Goal: Information Seeking & Learning: Check status

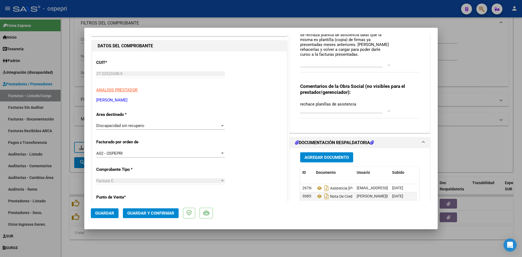
scroll to position [27, 0]
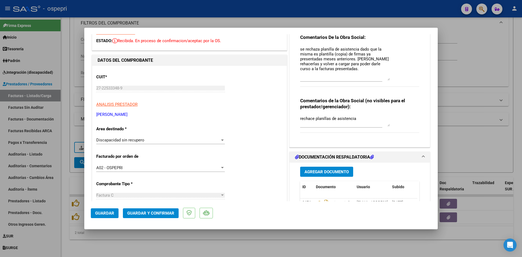
type input "$ 0,00"
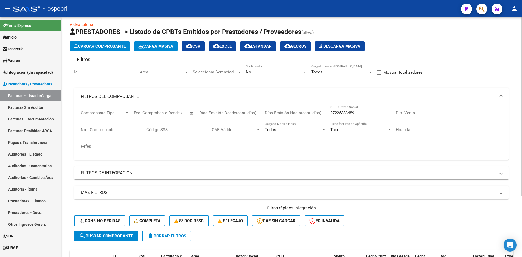
scroll to position [0, 0]
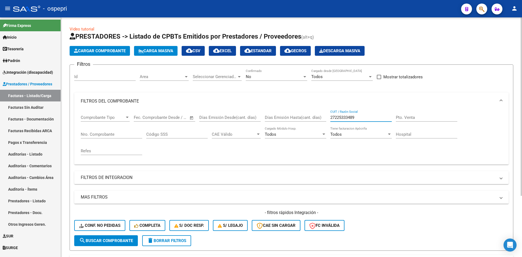
drag, startPoint x: 361, startPoint y: 118, endPoint x: 324, endPoint y: 131, distance: 39.3
click at [323, 132] on div "Comprobante Tipo Comprobante Tipo Fecha inicio – Fecha fin Fec. Comprobante Des…" at bounding box center [292, 135] width 422 height 50
paste input "23324096604"
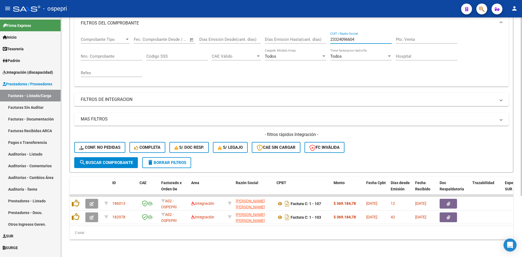
scroll to position [82, 0]
type input "23324096604"
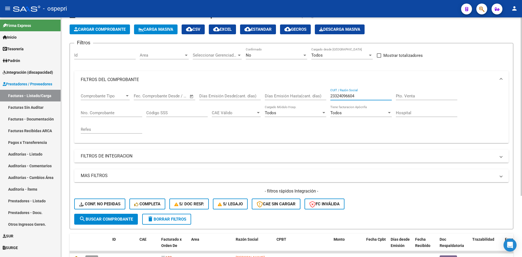
scroll to position [0, 0]
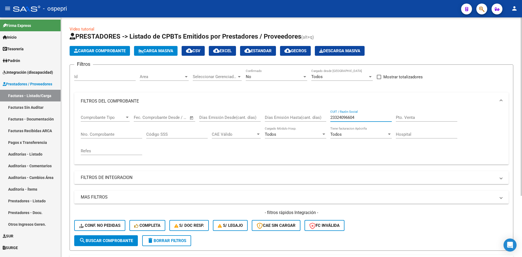
drag, startPoint x: 359, startPoint y: 117, endPoint x: 324, endPoint y: 121, distance: 35.0
click at [324, 121] on div "Comprobante Tipo Comprobante Tipo Fecha inicio – Fecha fin Fec. Comprobante Des…" at bounding box center [292, 135] width 422 height 50
paste input "23324096604"
type input "23324096604"
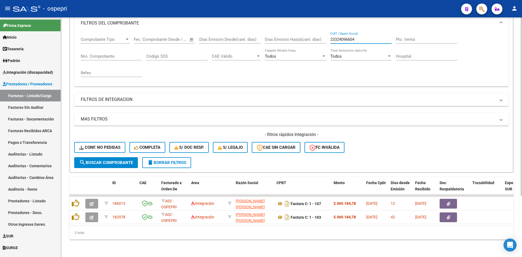
scroll to position [82, 0]
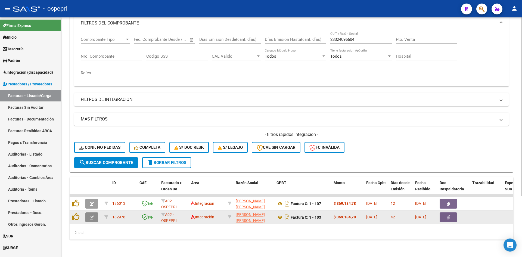
click at [91, 212] on button "button" at bounding box center [91, 217] width 13 height 10
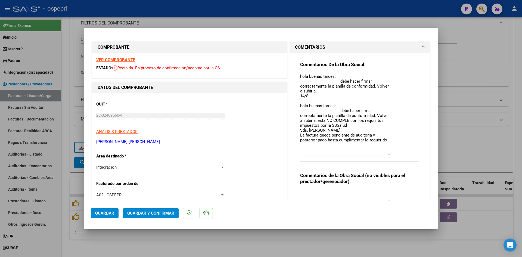
drag, startPoint x: 384, startPoint y: 83, endPoint x: 399, endPoint y: 154, distance: 72.5
click at [399, 154] on div "Comentarios De la Obra Social: hola buenas tardes: debe hacer firmar correctame…" at bounding box center [359, 114] width 119 height 106
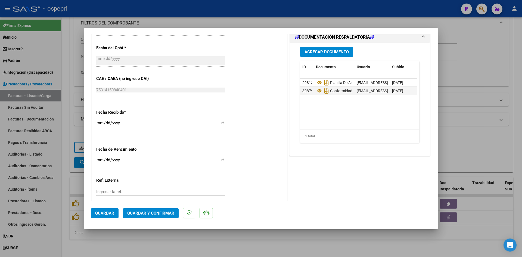
scroll to position [326, 0]
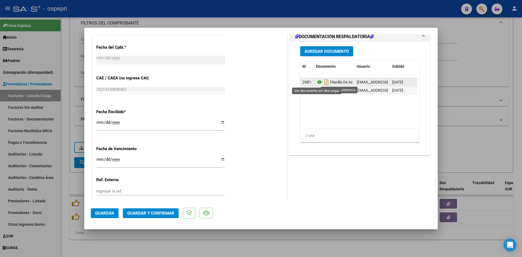
click at [317, 82] on icon at bounding box center [319, 82] width 7 height 7
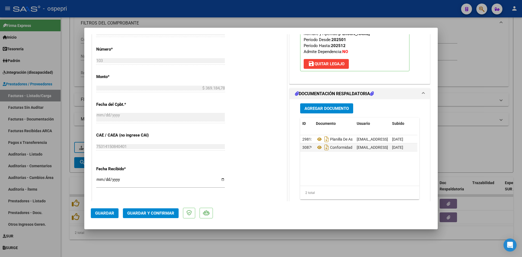
scroll to position [299, 0]
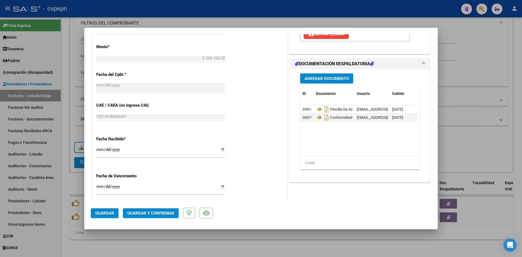
type input "$ 0,00"
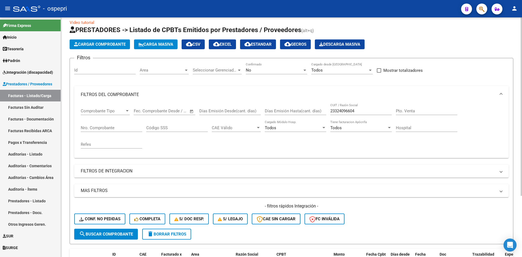
scroll to position [1, 0]
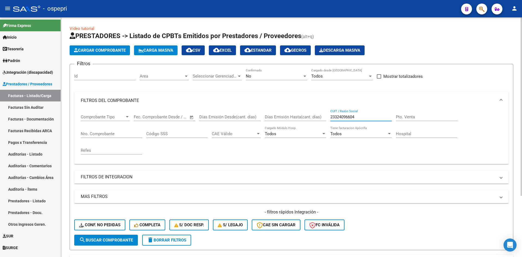
drag, startPoint x: 365, startPoint y: 117, endPoint x: 325, endPoint y: 122, distance: 40.1
click at [325, 122] on div "Comprobante Tipo Comprobante Tipo Fecha inicio – Fecha fin Fec. Comprobante Des…" at bounding box center [292, 134] width 422 height 50
paste input "27301830160"
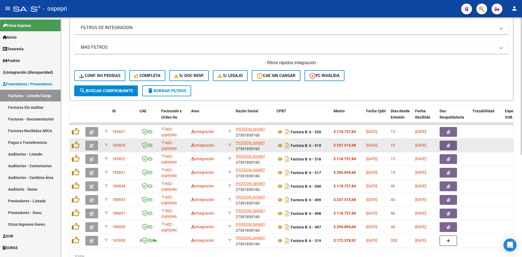
scroll to position [164, 0]
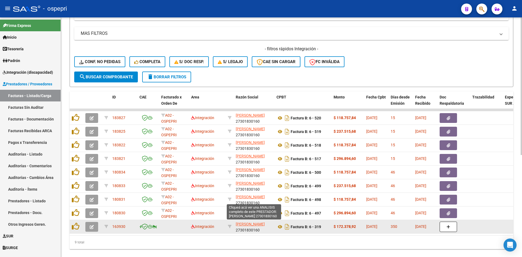
type input "27301830160"
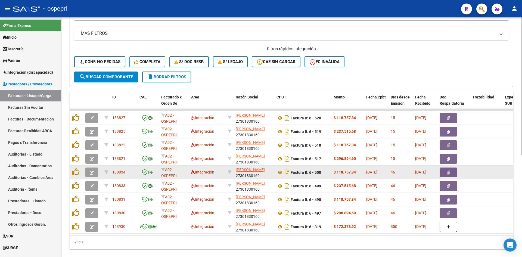
click at [92, 172] on icon "button" at bounding box center [92, 173] width 4 height 4
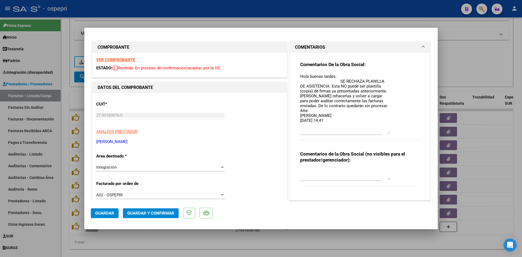
drag, startPoint x: 385, startPoint y: 82, endPoint x: 395, endPoint y: 132, distance: 50.7
click at [395, 132] on div "Comentarios De la Obra Social: Hola buenas tardes: SE RECHAZA PLANILLA DE ASIST…" at bounding box center [359, 103] width 119 height 85
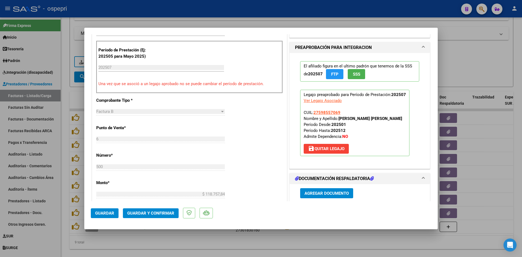
scroll to position [218, 0]
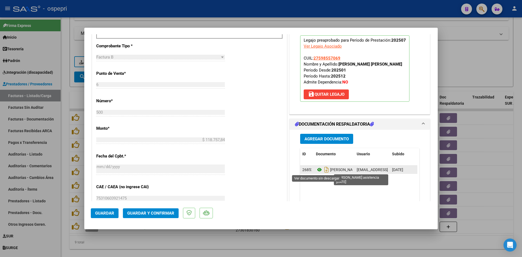
click at [317, 168] on icon at bounding box center [319, 169] width 7 height 7
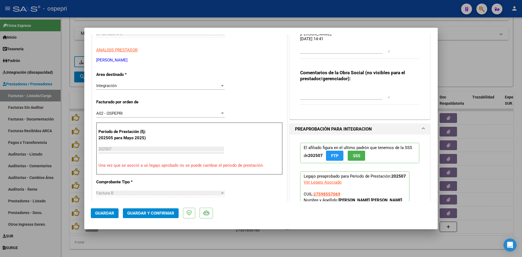
scroll to position [0, 0]
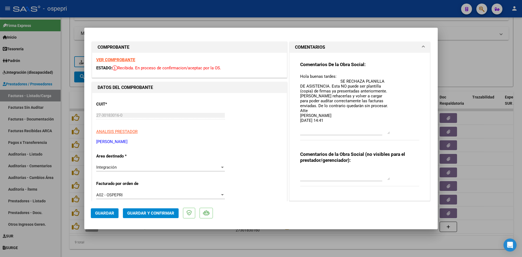
type input "$ 0,00"
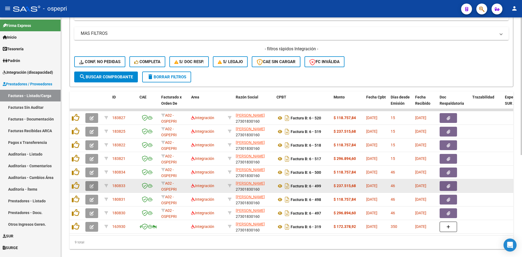
click at [94, 186] on button "button" at bounding box center [91, 186] width 13 height 10
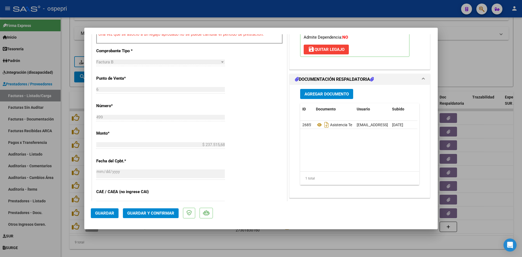
scroll to position [218, 0]
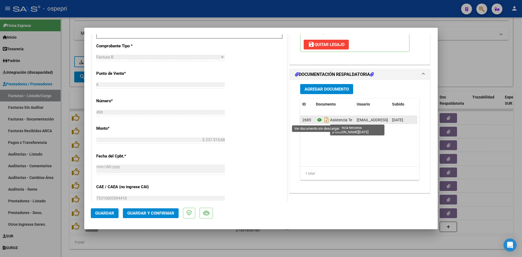
click at [318, 120] on icon at bounding box center [319, 120] width 7 height 7
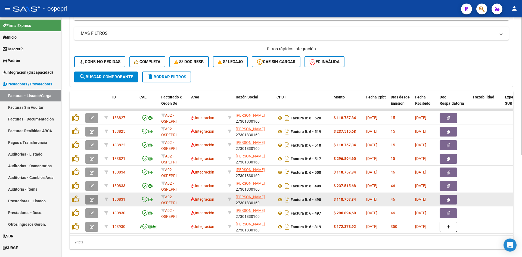
click at [92, 199] on icon "button" at bounding box center [92, 200] width 4 height 4
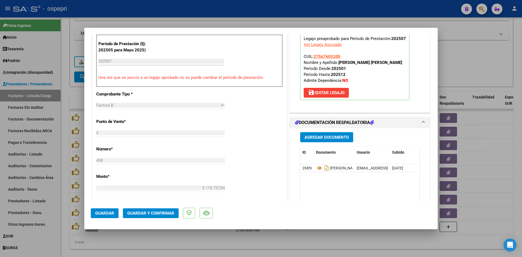
scroll to position [190, 0]
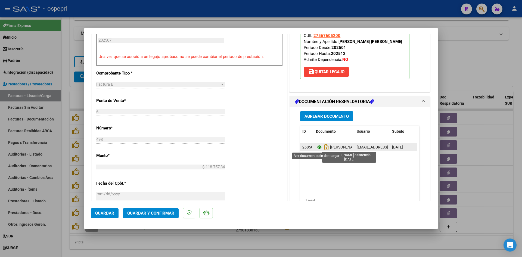
click at [316, 146] on icon at bounding box center [319, 147] width 7 height 7
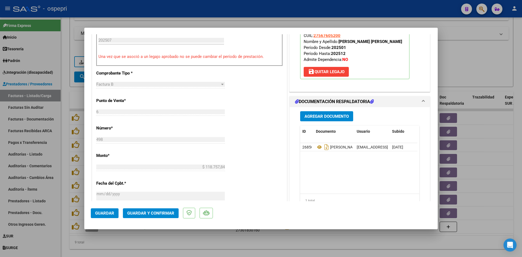
scroll to position [218, 0]
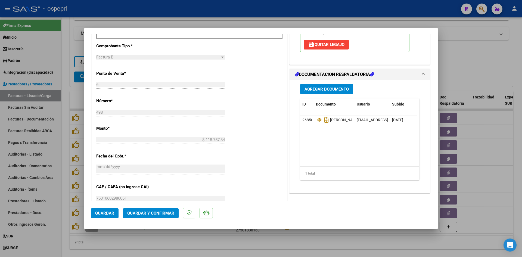
type input "$ 0,00"
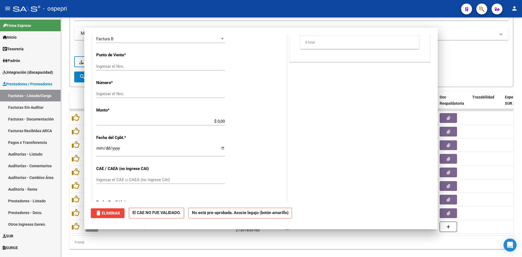
scroll to position [214, 0]
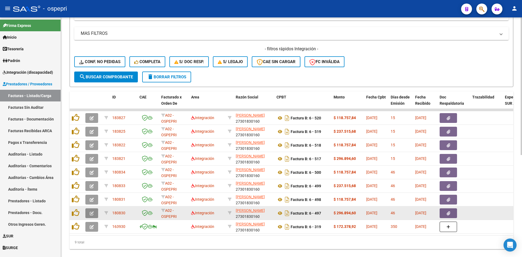
click at [91, 211] on icon "button" at bounding box center [92, 213] width 4 height 4
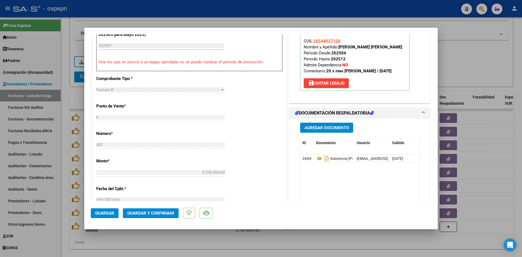
scroll to position [218, 0]
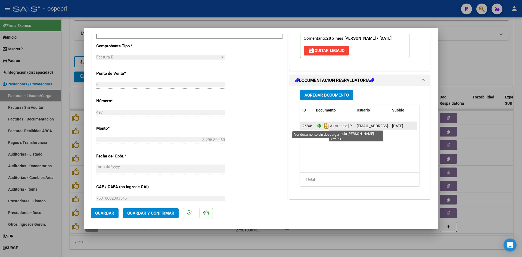
click at [316, 125] on icon at bounding box center [319, 126] width 7 height 7
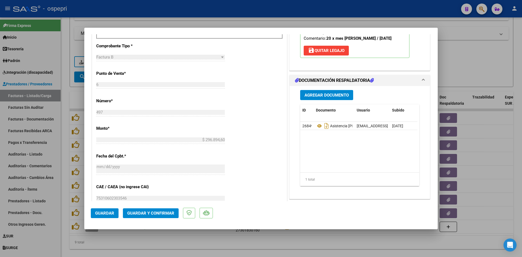
type input "$ 0,00"
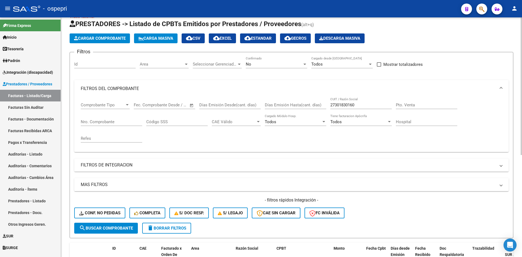
scroll to position [0, 0]
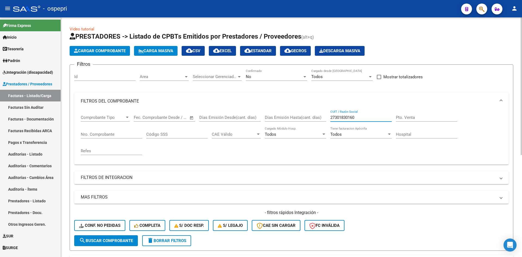
drag, startPoint x: 365, startPoint y: 117, endPoint x: 305, endPoint y: 127, distance: 60.4
click at [305, 127] on div "Comprobante Tipo Comprobante Tipo Fecha inicio – Fecha fin Fec. Comprobante Des…" at bounding box center [292, 135] width 422 height 50
paste input "27326944411"
type input "27326944411"
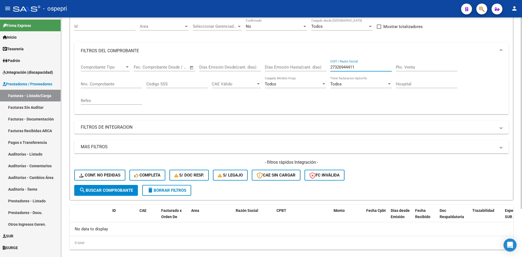
scroll to position [54, 0]
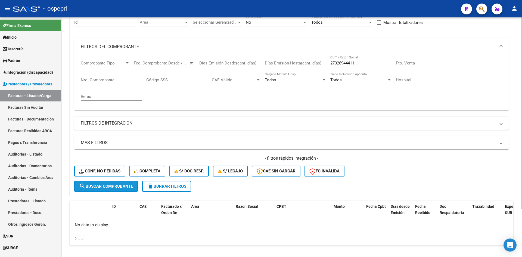
click at [107, 190] on button "search Buscar Comprobante" at bounding box center [106, 186] width 64 height 11
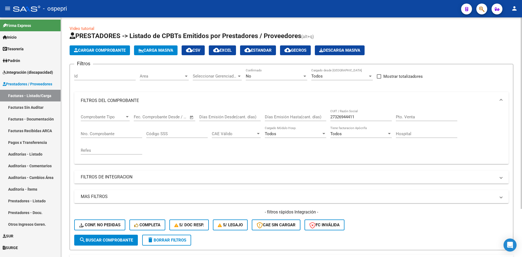
scroll to position [0, 0]
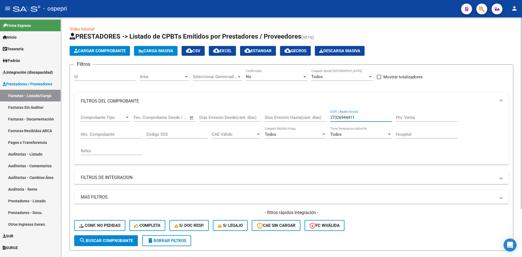
drag, startPoint x: 369, startPoint y: 115, endPoint x: 323, endPoint y: 119, distance: 45.9
click at [323, 119] on div "Comprobante Tipo Comprobante Tipo Fecha inicio – Fecha fin Fec. Comprobante Des…" at bounding box center [292, 135] width 422 height 50
paste input "20276403231"
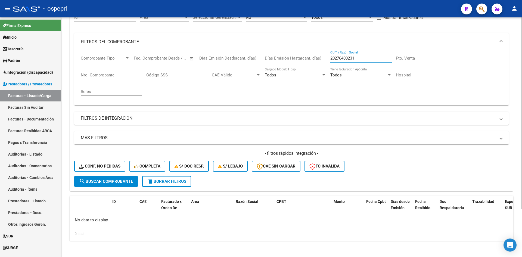
scroll to position [60, 0]
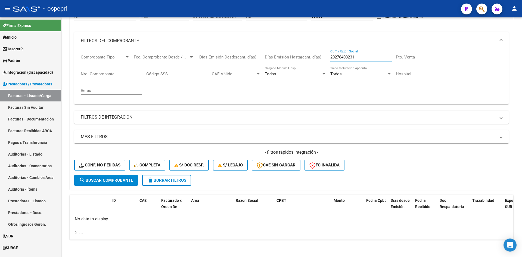
type input "20276403231"
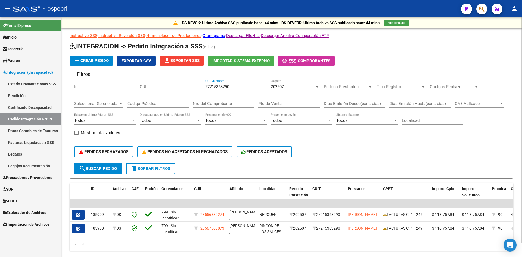
drag, startPoint x: 237, startPoint y: 86, endPoint x: 199, endPoint y: 87, distance: 37.3
click at [200, 88] on div "Filtros Id CUIL 27215363290 CUIT/Nombre 202507 Carpeta Periodo Prestacion Perio…" at bounding box center [291, 121] width 435 height 84
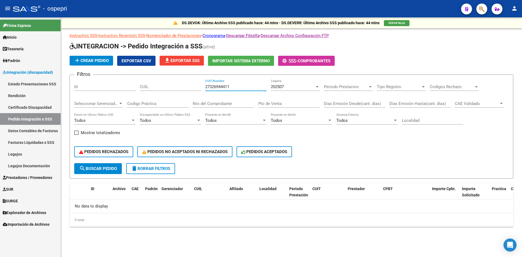
type input "27326944411"
click at [288, 90] on div "202507 Carpeta" at bounding box center [295, 85] width 49 height 12
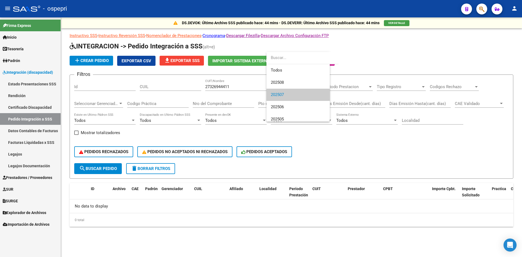
scroll to position [8, 0]
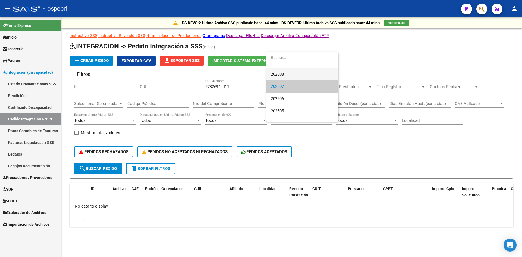
click at [289, 76] on span "202508" at bounding box center [302, 74] width 63 height 12
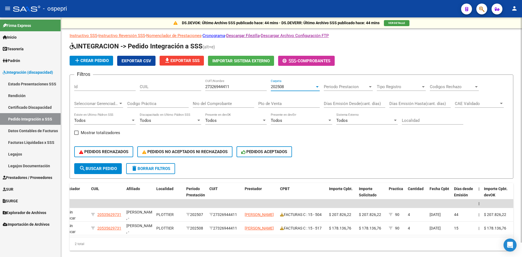
scroll to position [0, 0]
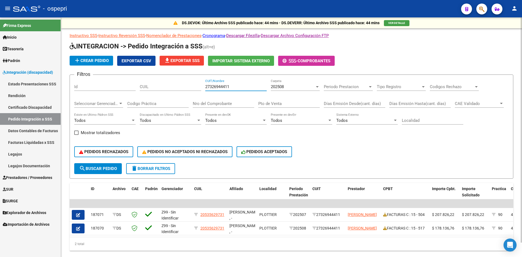
drag, startPoint x: 237, startPoint y: 88, endPoint x: 203, endPoint y: 95, distance: 35.3
click at [202, 95] on div "Filtros Id CUIL 27326944411 CUIT/Nombre 202508 Carpeta Periodo Prestacion Perio…" at bounding box center [291, 121] width 435 height 84
paste input "20276403231"
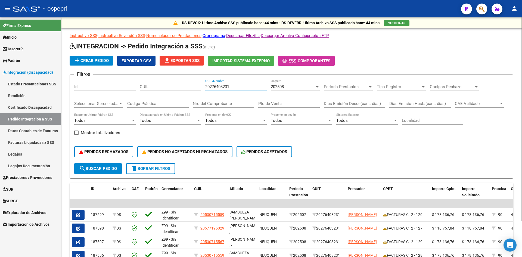
type input "20276403231"
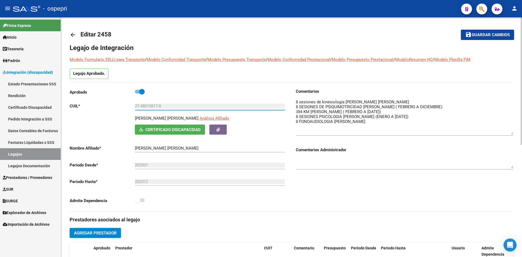
click at [72, 34] on mat-icon "arrow_back" at bounding box center [73, 35] width 7 height 7
